Goal: Information Seeking & Learning: Learn about a topic

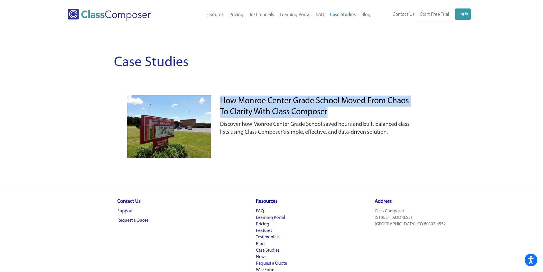
click at [449, 99] on div "Case Studies How Monroe Center Grade School Moved from Chaos to Clarity with Cl…" at bounding box center [271, 108] width 543 height 156
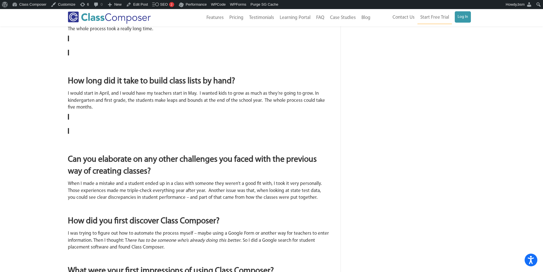
scroll to position [357, 0]
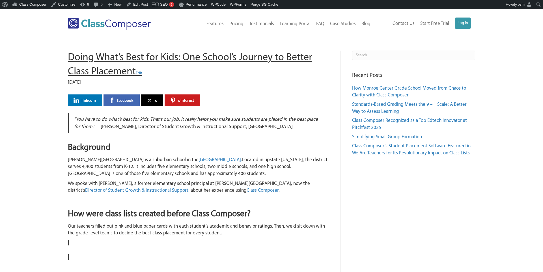
scroll to position [357, 0]
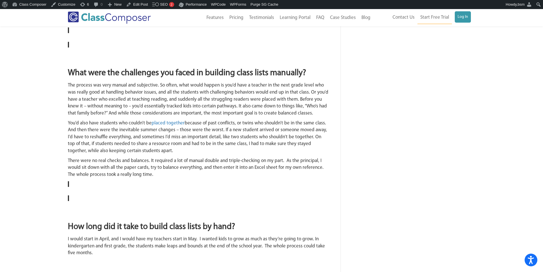
scroll to position [215, 0]
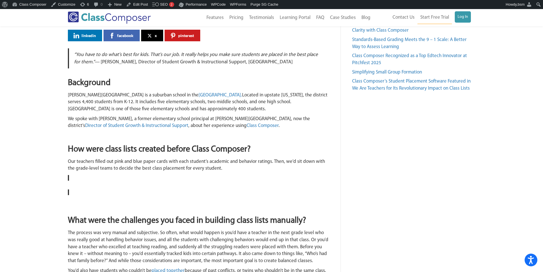
scroll to position [65, 0]
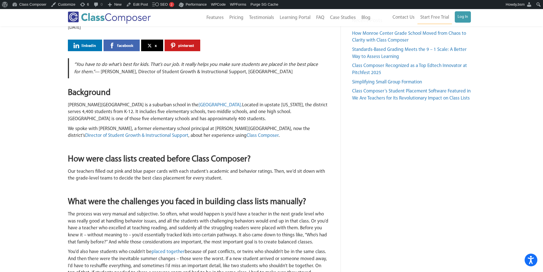
scroll to position [55, 0]
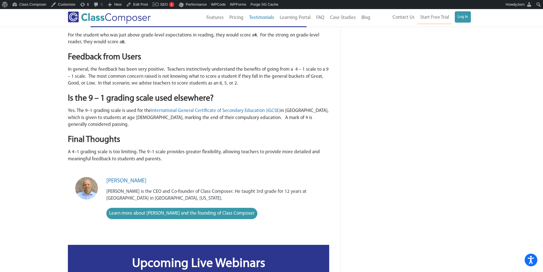
scroll to position [462, 0]
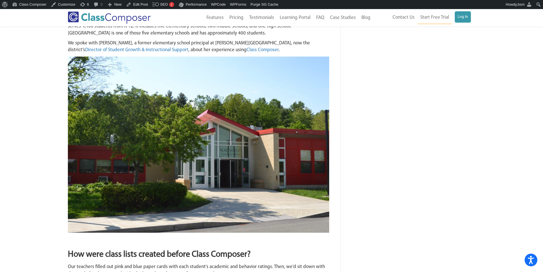
scroll to position [142, 0]
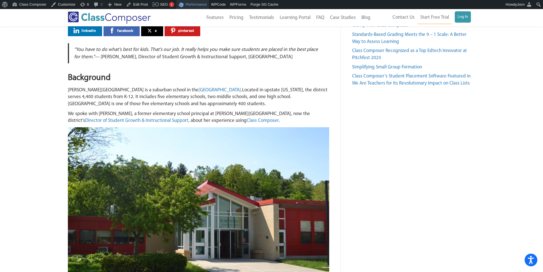
scroll to position [65, 0]
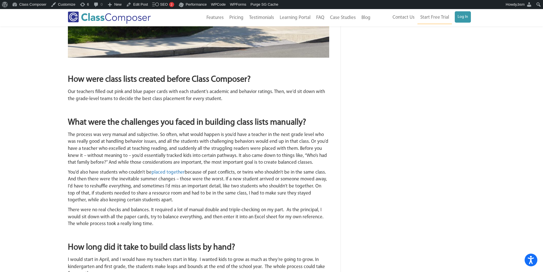
scroll to position [322, 0]
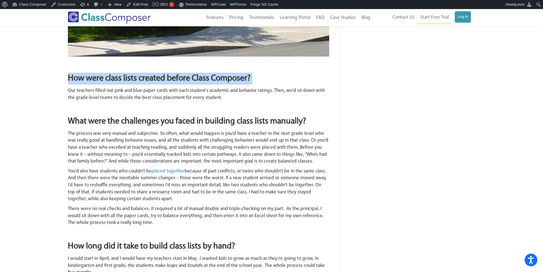
drag, startPoint x: 68, startPoint y: 77, endPoint x: 245, endPoint y: 85, distance: 176.9
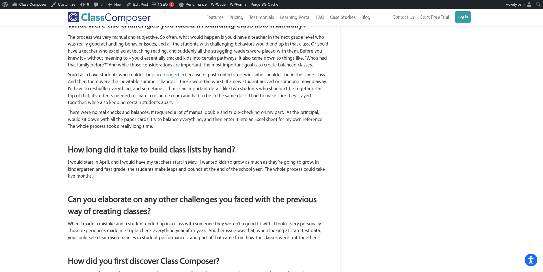
scroll to position [425, 0]
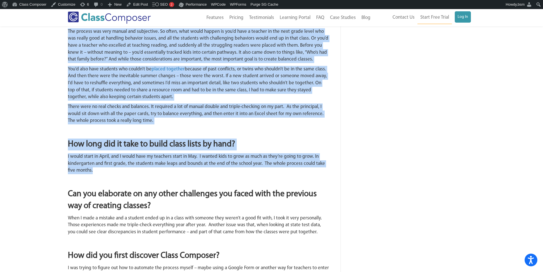
click at [100, 172] on p "I would start in April, and I would have my teachers start in May. I wanted kid…" at bounding box center [198, 163] width 261 height 21
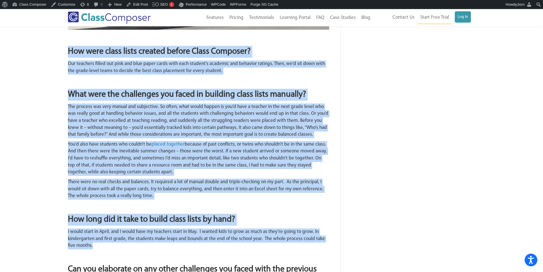
scroll to position [275, 0]
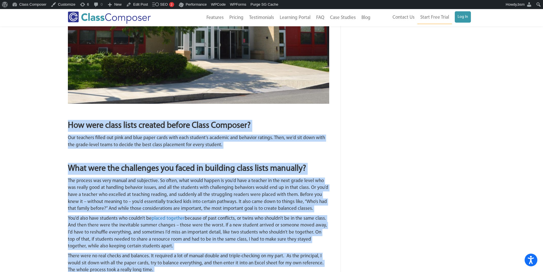
copy div "Lor ipsu dolor sitam consect adipis Elits Doeiusmo? Tem incididu utlabo etd mag…"
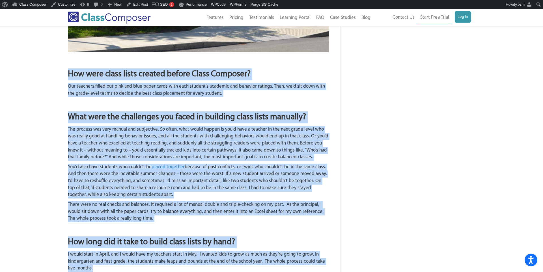
scroll to position [302, 0]
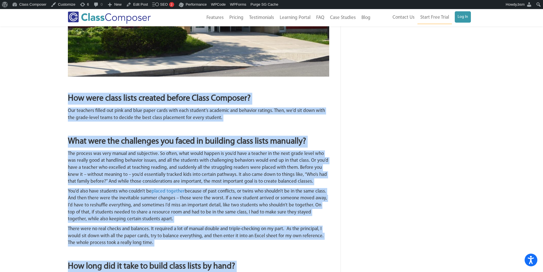
copy div "Lor ipsu dolor sitam consect adipis Elits Doeiusmo? Tem incididu utlabo etd mag…"
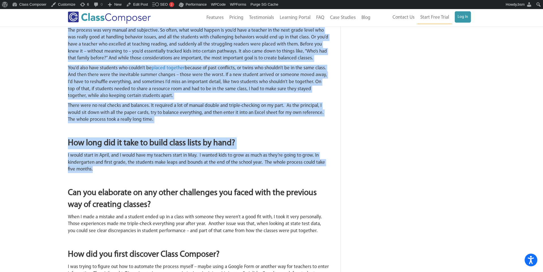
scroll to position [438, 0]
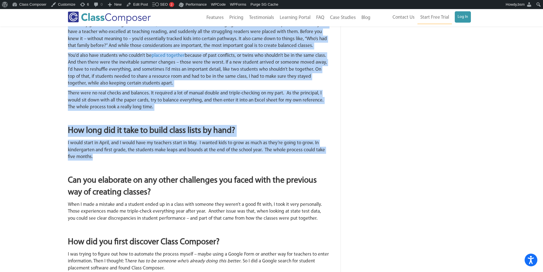
click at [27, 77] on div "Doing What’s Best for Kids: One School’s Journey to Better Class Placement Edit…" at bounding box center [271, 211] width 543 height 1220
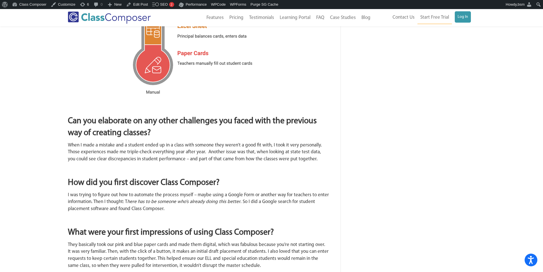
scroll to position [671, 0]
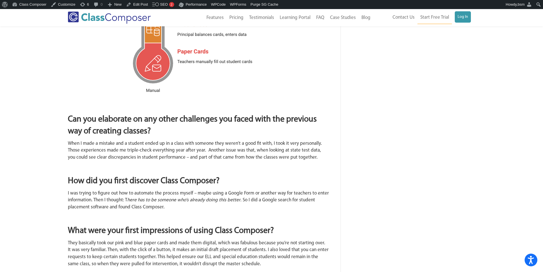
click at [76, 121] on strong "Can you elaborate on any other challenges you faced with the previous way of cr…" at bounding box center [192, 125] width 249 height 21
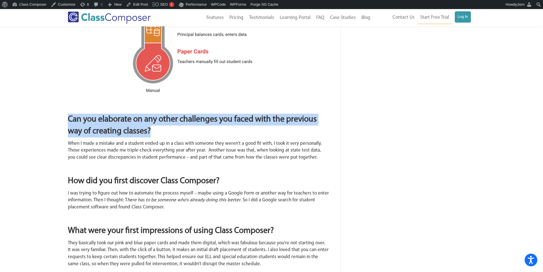
drag, startPoint x: 68, startPoint y: 119, endPoint x: 189, endPoint y: 126, distance: 121.3
click at [189, 126] on h2 "Can you elaborate on any other challenges you faced with the previous way of cr…" at bounding box center [198, 126] width 261 height 24
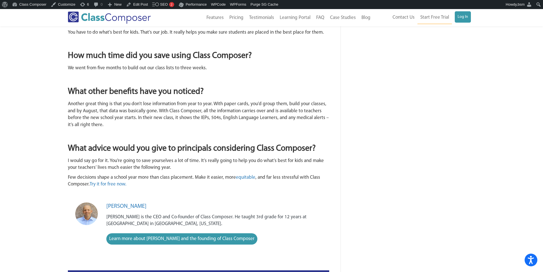
scroll to position [1055, 0]
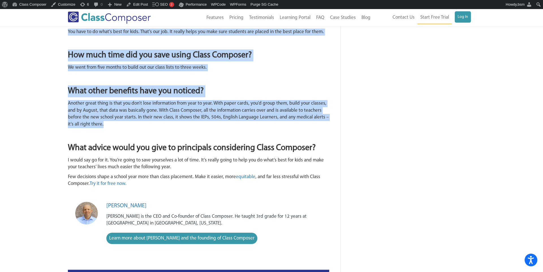
click at [102, 125] on p "Another great thing is that you don’t lose information from year to year. With …" at bounding box center [198, 114] width 261 height 28
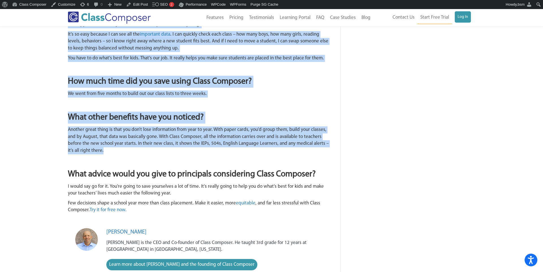
scroll to position [1029, 0]
copy div "Can you elaborate on any other challenges you faced with the previous way of cr…"
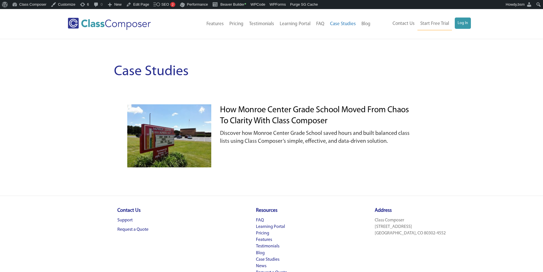
scroll to position [9, 0]
